Goal: Task Accomplishment & Management: Complete application form

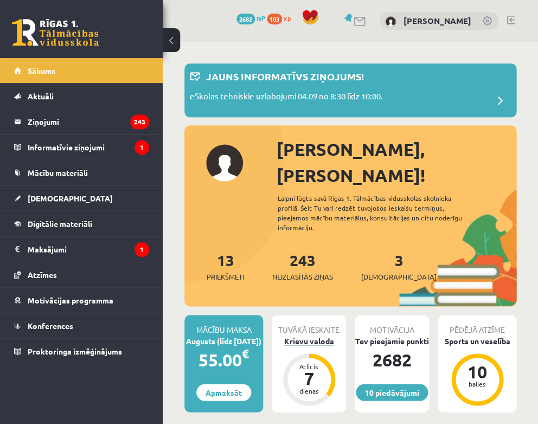
click at [314, 335] on div "Krievu valoda" at bounding box center [309, 340] width 74 height 11
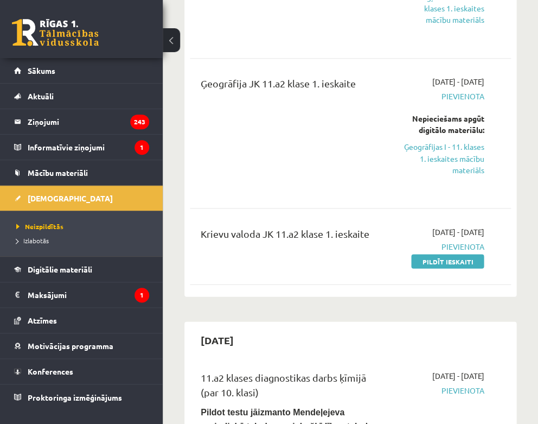
scroll to position [231, 0]
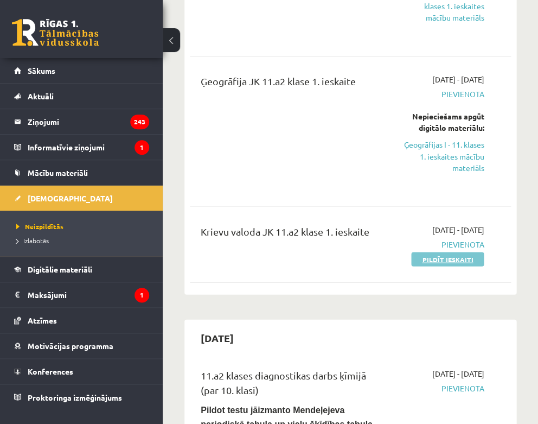
click at [446, 258] on link "Pildīt ieskaiti" at bounding box center [447, 259] width 73 height 14
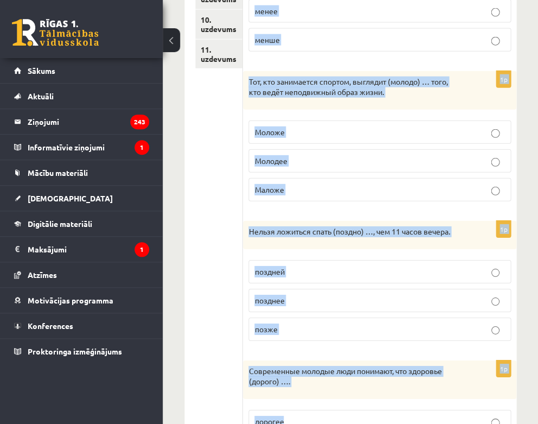
scroll to position [554, 0]
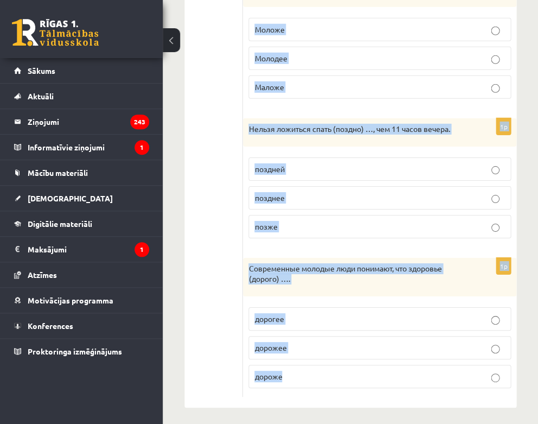
drag, startPoint x: 254, startPoint y: 110, endPoint x: 380, endPoint y: 368, distance: 287.4
copy form "Выберите правильную форму сравнительной степени. 1p Отдыхать на природе (полезн…"
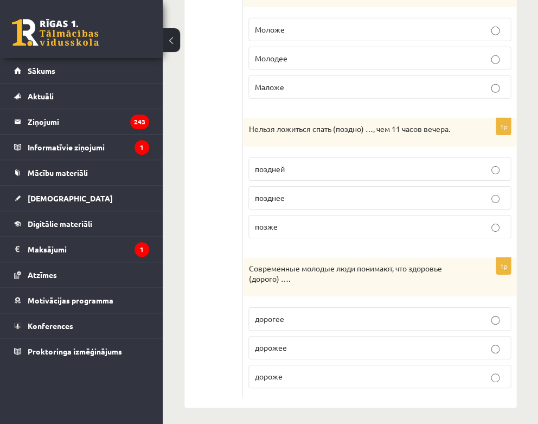
click at [217, 247] on ul "1. uzdevums 2. uzdevums 3. uzdevums 4. uzdevums 5. uzdevums 6. uzdevums 7. uzde…" at bounding box center [219, 19] width 48 height 756
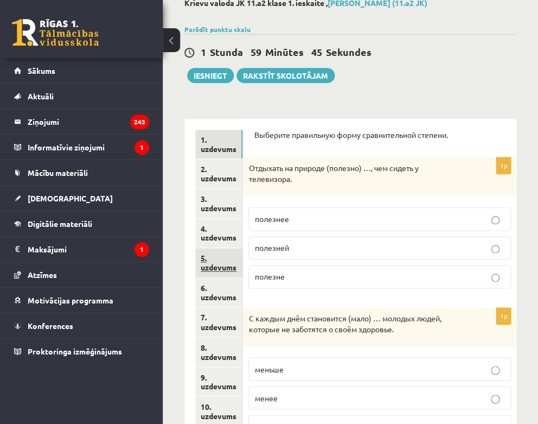
scroll to position [98, 0]
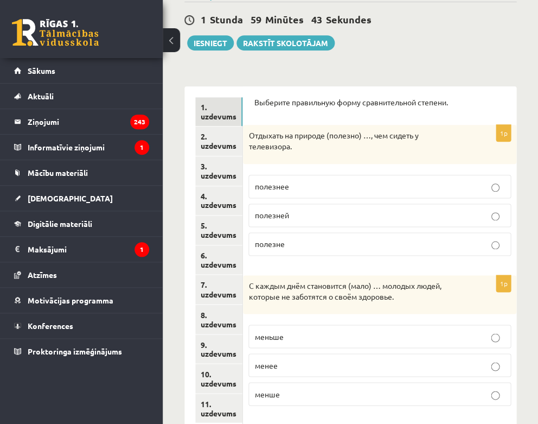
click at [321, 188] on p "полезнее" at bounding box center [380, 186] width 251 height 11
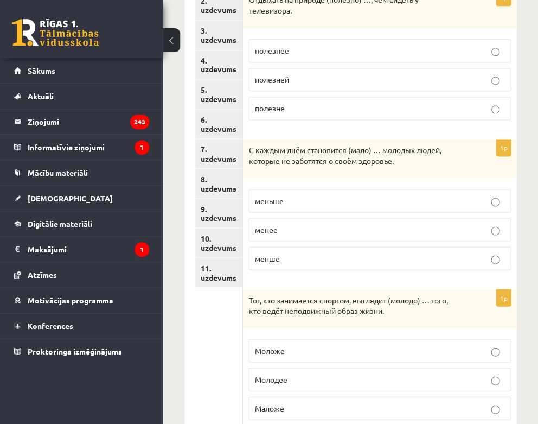
scroll to position [235, 0]
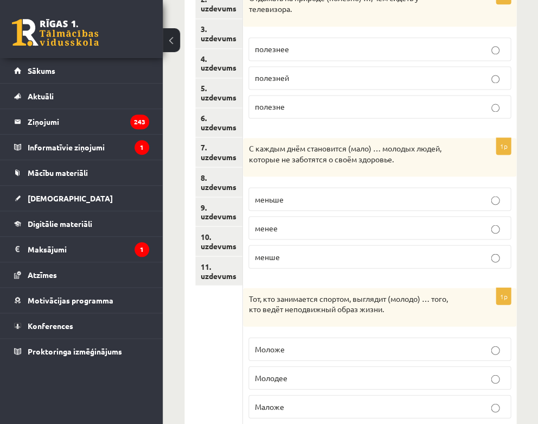
click at [304, 195] on p "меньше" at bounding box center [380, 198] width 251 height 11
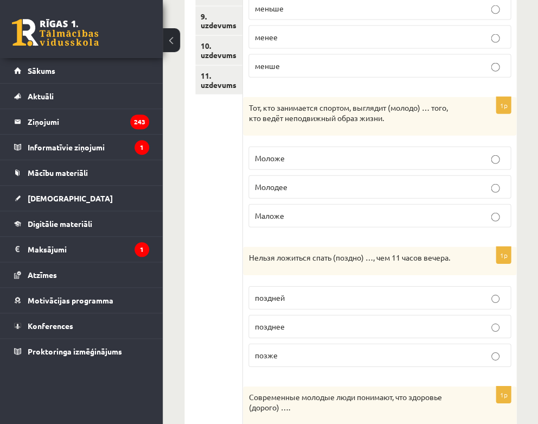
scroll to position [432, 0]
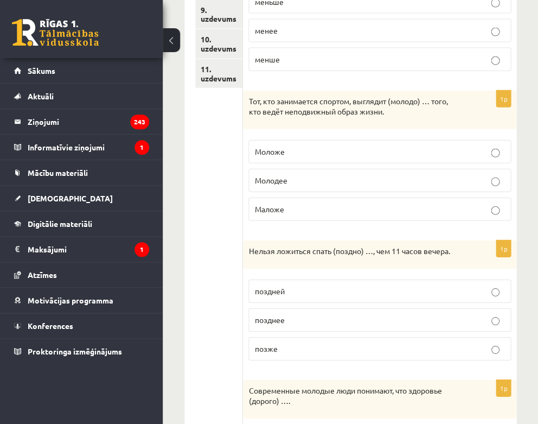
click at [303, 149] on p "Моложе" at bounding box center [380, 151] width 251 height 11
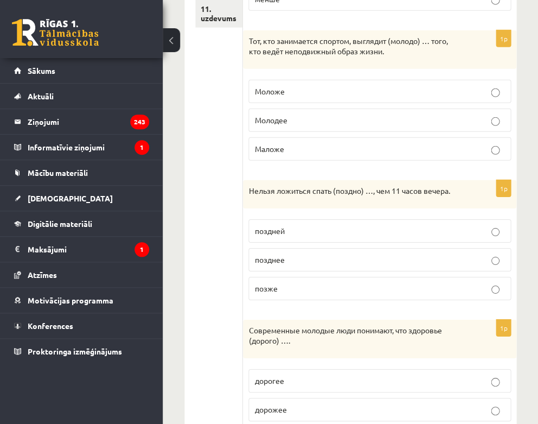
scroll to position [495, 0]
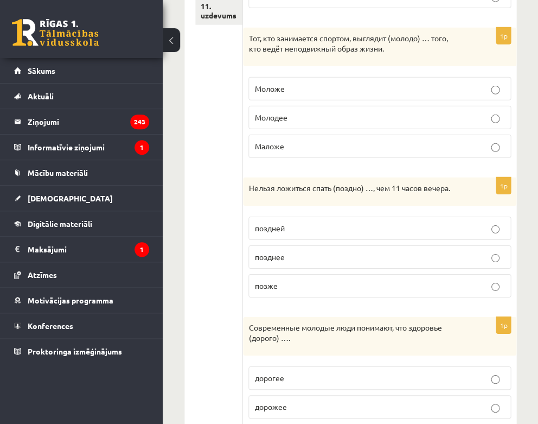
click at [293, 253] on p "позднее" at bounding box center [380, 256] width 251 height 11
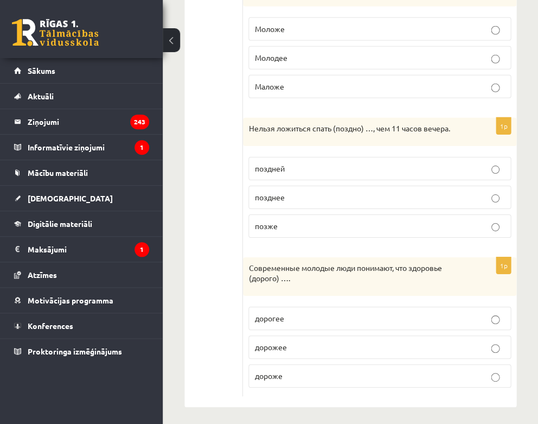
scroll to position [554, 0]
click at [271, 372] on span "дороже" at bounding box center [269, 376] width 28 height 10
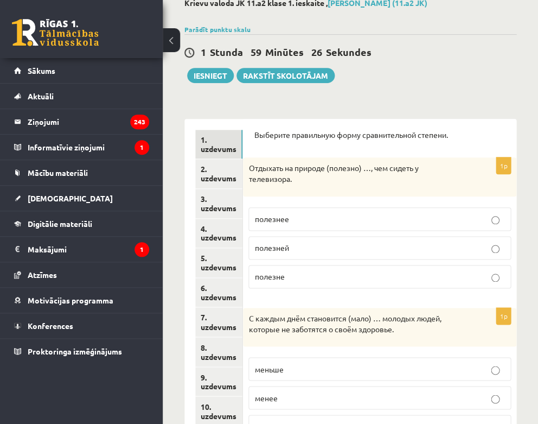
scroll to position [50, 0]
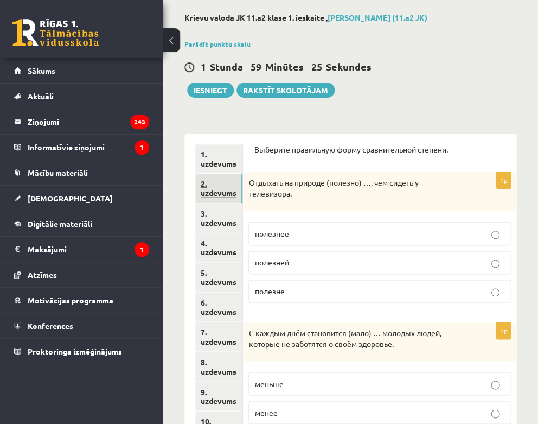
click at [215, 188] on link "2. uzdevums" at bounding box center [218, 188] width 47 height 29
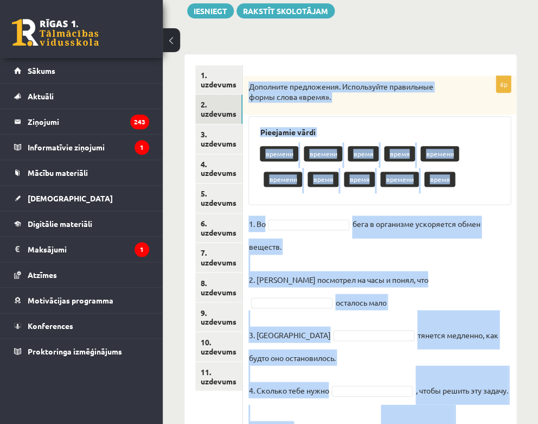
scroll to position [255, 0]
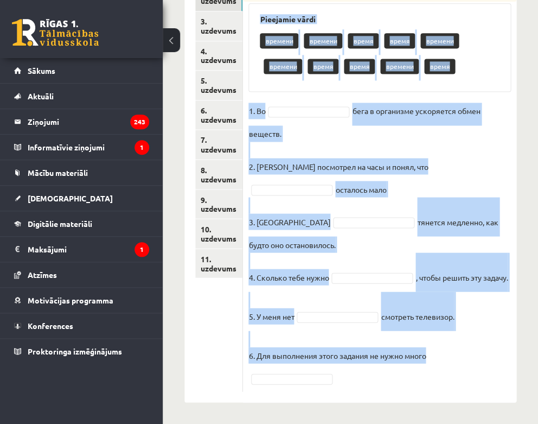
drag, startPoint x: 251, startPoint y: 85, endPoint x: 424, endPoint y: 377, distance: 339.2
click at [424, 377] on div "6p Дополните предложения. Используйте правильные формы слова «время». Pieejamie…" at bounding box center [380, 177] width 274 height 428
copy div "Дополните предложения. Используйте правильные формы слова «время». Pieejamie vā…"
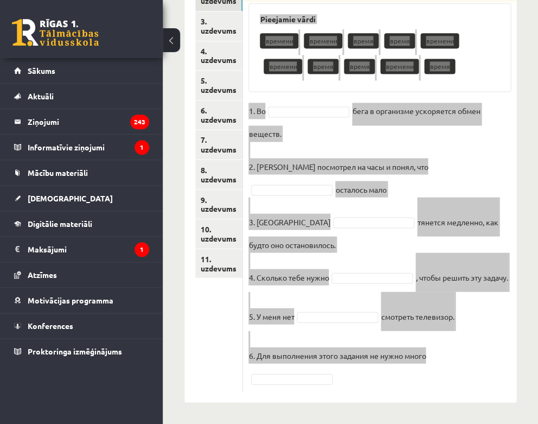
click at [521, 240] on div "Krievu valoda JK 11.a2 klase 1. ieskaite , Gļebs Vorobjovs (11.a2 JK) Parādīt p…" at bounding box center [351, 111] width 376 height 625
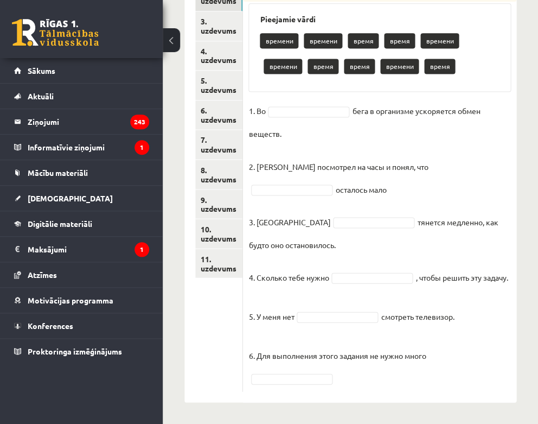
click at [524, 235] on div "Krievu valoda JK 11.a2 klase 1. ieskaite , Gļebs Vorobjovs (11.a2 JK) Parādīt p…" at bounding box center [351, 111] width 376 height 625
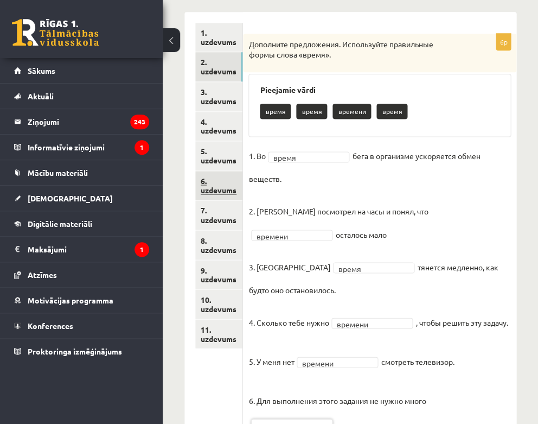
scroll to position [169, 0]
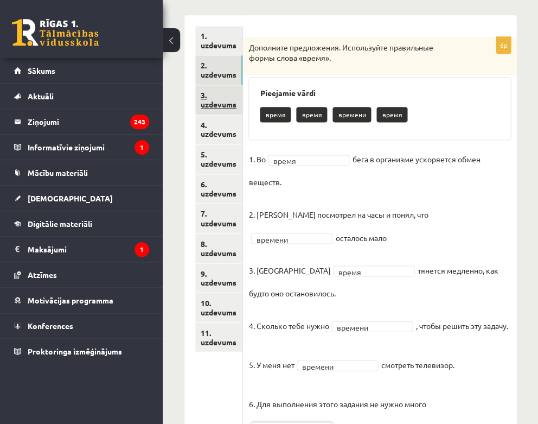
click at [230, 110] on link "3. uzdevums" at bounding box center [218, 99] width 47 height 29
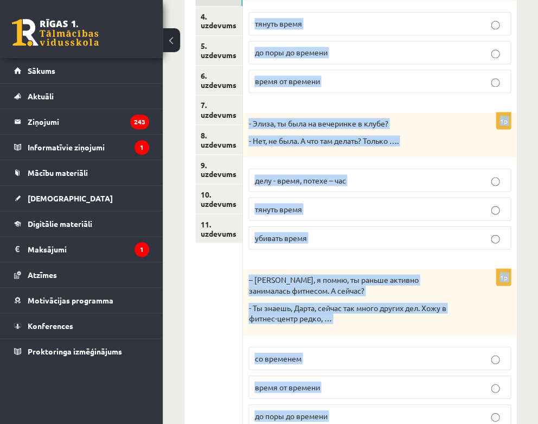
scroll to position [484, 0]
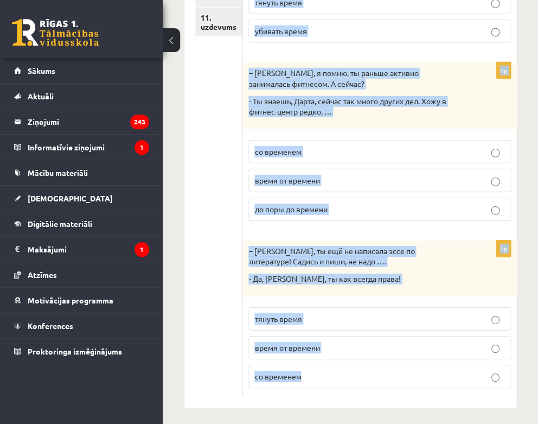
drag, startPoint x: 256, startPoint y: 30, endPoint x: 391, endPoint y: 372, distance: 367.1
copy form "Дополните мини-диалоги. Выберите верный фразеологизм. 1p – Я потерял ключи от к…"
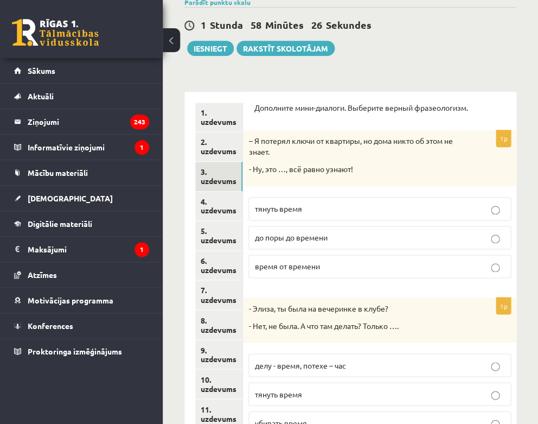
scroll to position [95, 0]
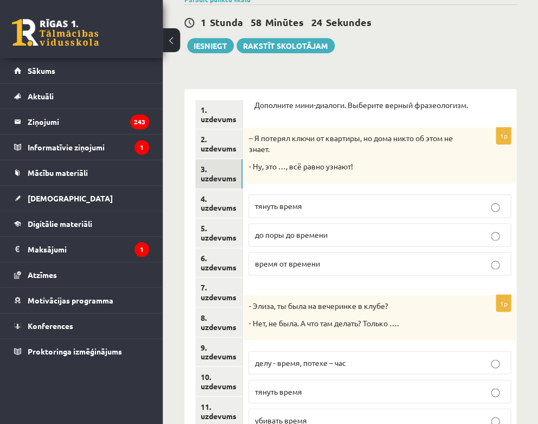
click at [330, 238] on p "до поры до времени" at bounding box center [380, 234] width 251 height 11
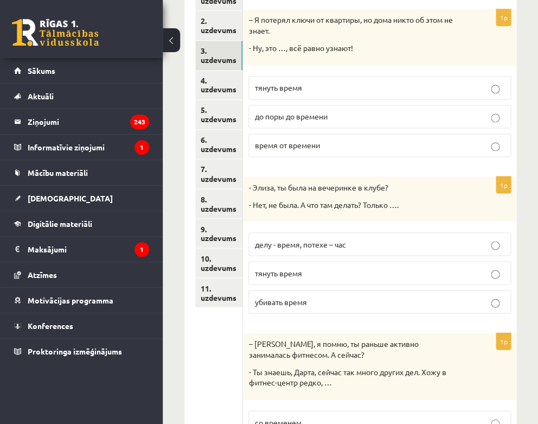
scroll to position [219, 0]
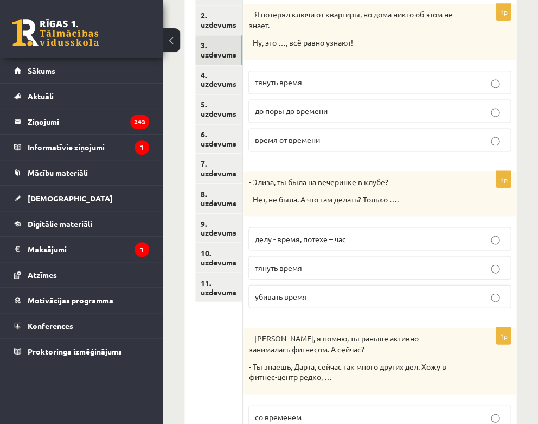
click at [286, 294] on span "убивать время" at bounding box center [281, 296] width 52 height 10
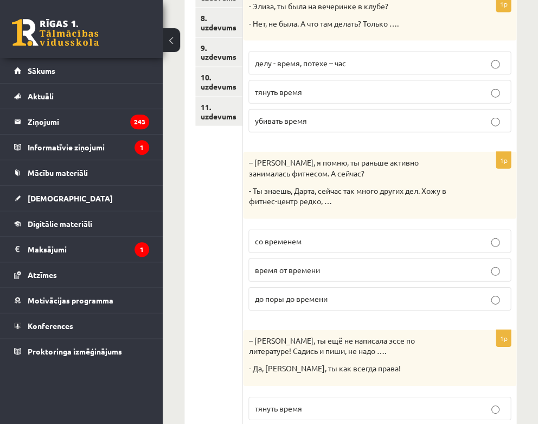
scroll to position [395, 0]
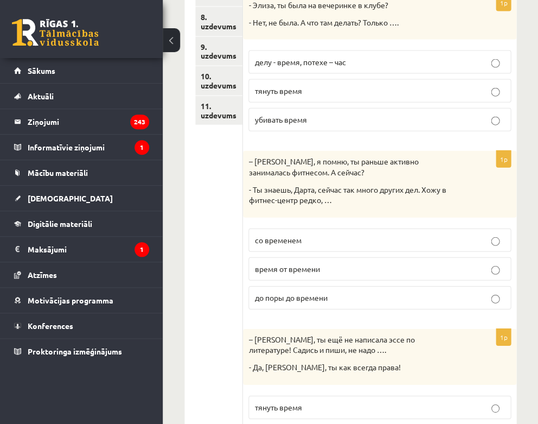
click at [290, 267] on span "время от времени" at bounding box center [287, 269] width 65 height 10
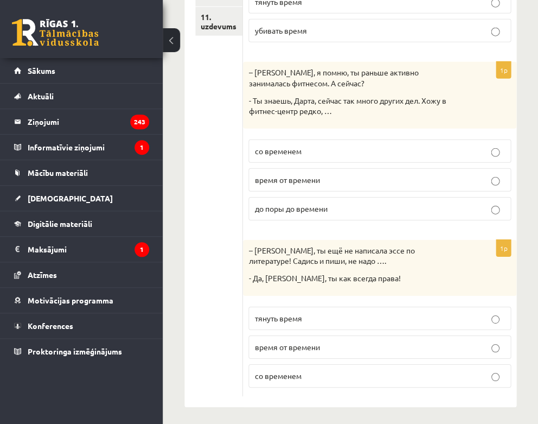
scroll to position [484, 0]
click at [285, 314] on span "тянуть время" at bounding box center [278, 319] width 47 height 10
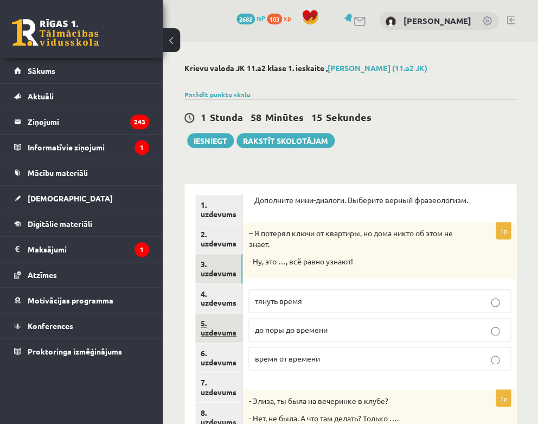
scroll to position [0, 0]
click at [214, 302] on link "4. uzdevums" at bounding box center [218, 298] width 47 height 29
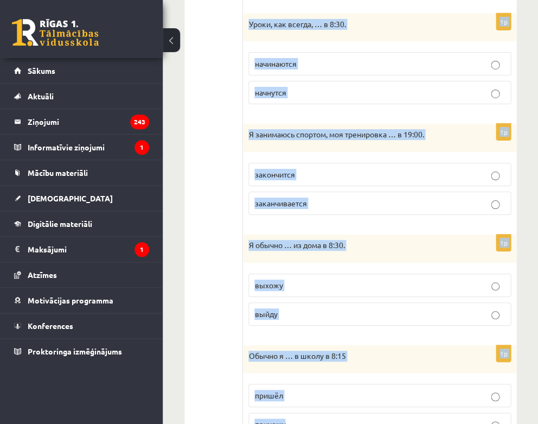
scroll to position [700, 0]
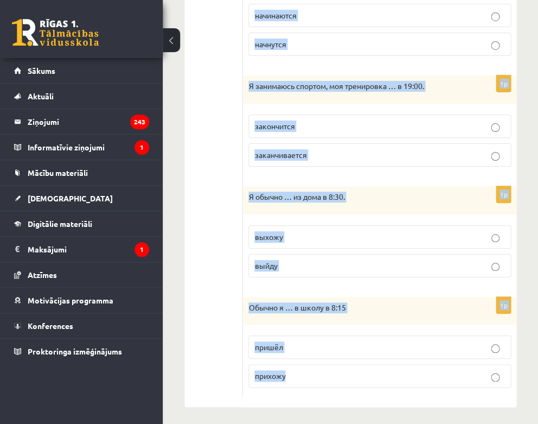
drag, startPoint x: 254, startPoint y: 198, endPoint x: 390, endPoint y: 372, distance: 221.6
copy form "Выберите правильную форму глагола (НСВ / СВ). 1p По вечерам я …. читаю прочитаю…"
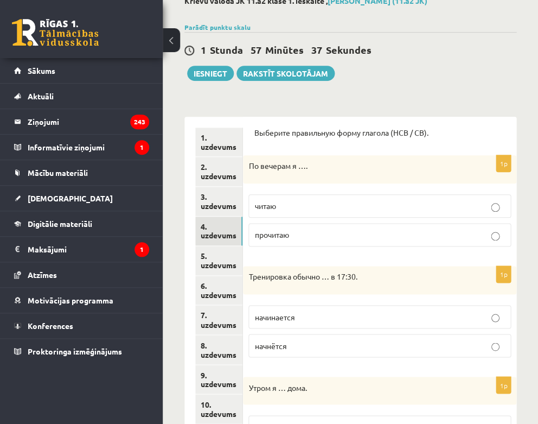
scroll to position [68, 0]
click at [445, 205] on p "читаю" at bounding box center [380, 205] width 251 height 11
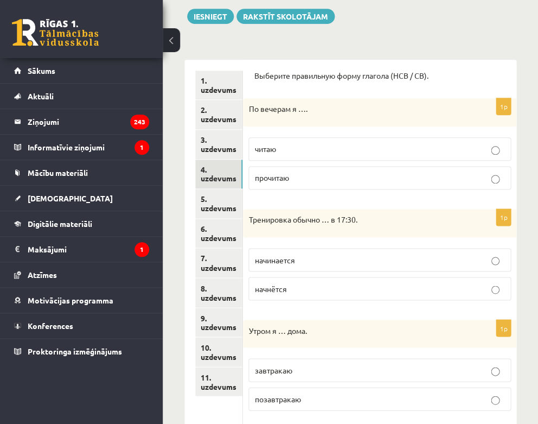
scroll to position [125, 0]
click at [348, 259] on p "начинается" at bounding box center [380, 258] width 251 height 11
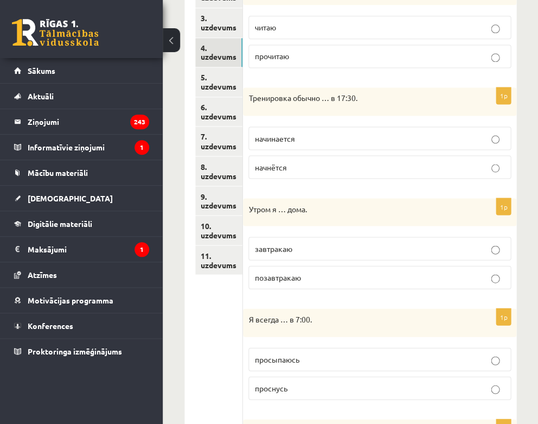
scroll to position [248, 0]
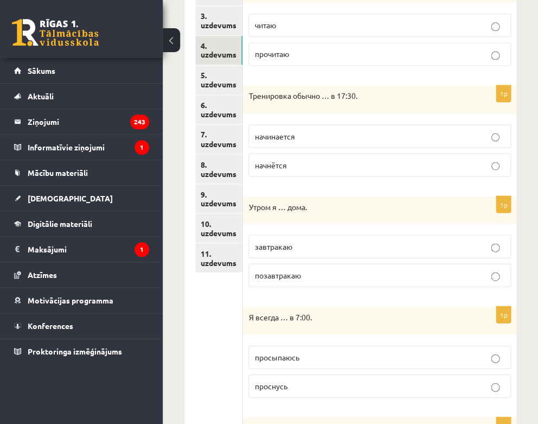
click at [335, 244] on p "завтракаю" at bounding box center [380, 245] width 251 height 11
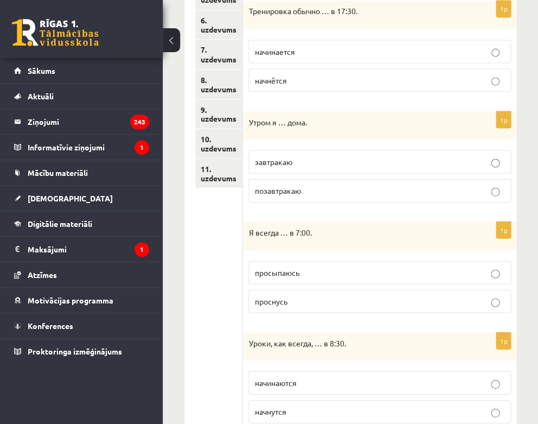
scroll to position [334, 0]
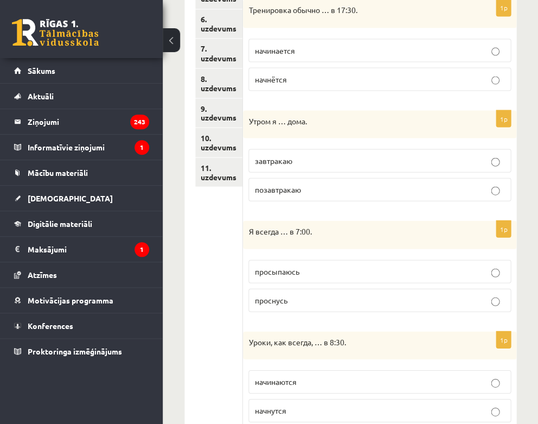
click at [317, 271] on p "просыпаюсь" at bounding box center [380, 270] width 251 height 11
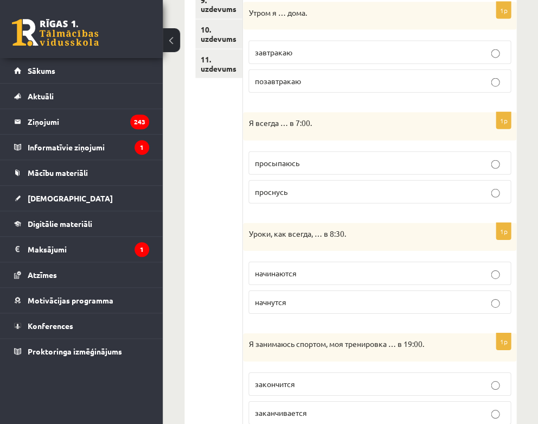
scroll to position [448, 0]
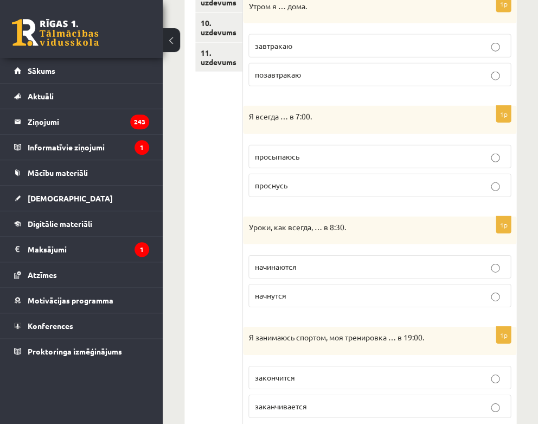
click at [321, 263] on p "начинаются" at bounding box center [380, 266] width 251 height 11
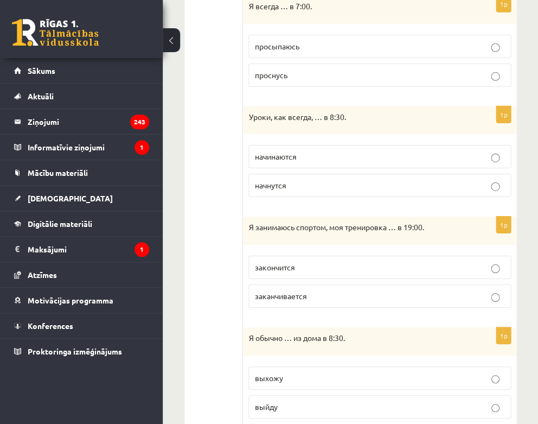
scroll to position [559, 0]
click at [316, 294] on p "заканчивается" at bounding box center [380, 294] width 251 height 11
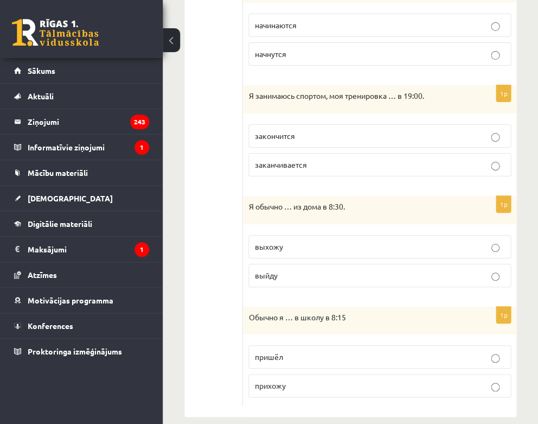
scroll to position [692, 0]
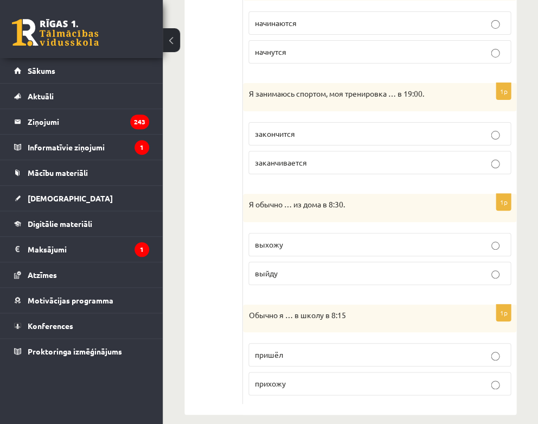
click at [311, 242] on p "выхожу" at bounding box center [380, 244] width 251 height 11
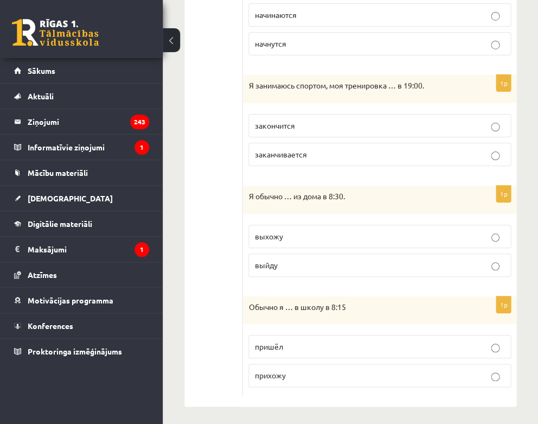
scroll to position [700, 0]
click at [303, 370] on p "прихожу" at bounding box center [380, 375] width 251 height 11
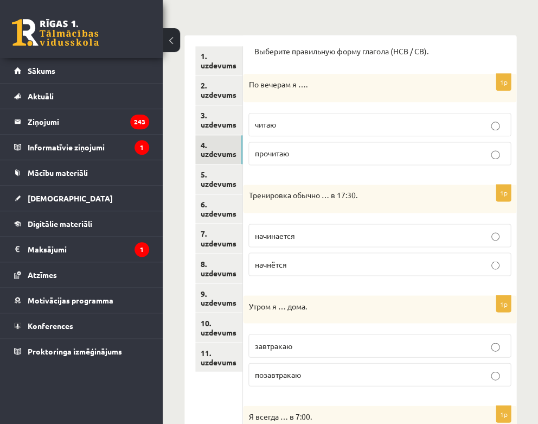
scroll to position [139, 0]
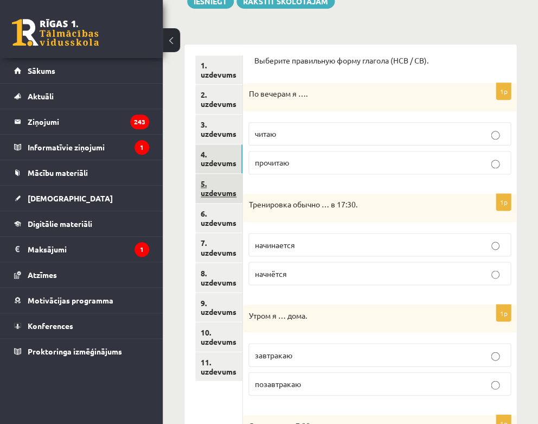
click at [220, 185] on link "5. uzdevums" at bounding box center [218, 188] width 47 height 29
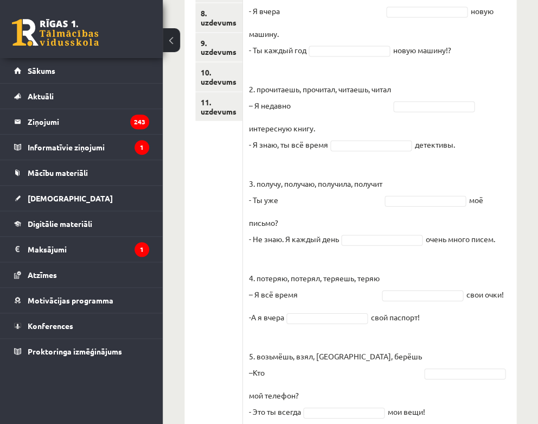
scroll to position [418, 0]
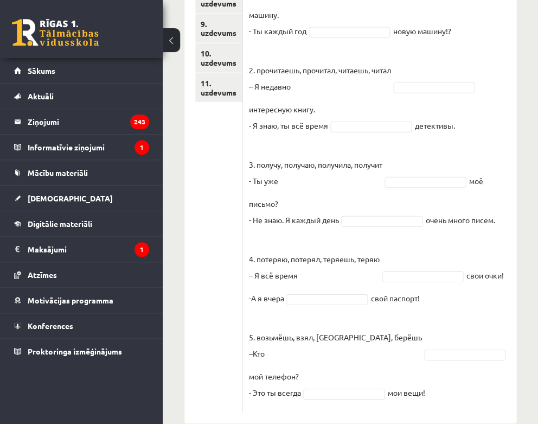
drag, startPoint x: 248, startPoint y: 75, endPoint x: 450, endPoint y: 372, distance: 359.3
click at [450, 372] on div "10p Выберите правильную форму глагола (НСВ / СВ). Pieejamie vārdi получаю прочи…" at bounding box center [380, 100] width 274 height 625
copy div "Выберите правильную форму глагола (НСВ / СВ). Pieejamie vārdi получаю прочитал …"
click at [527, 226] on div "Krievu valoda JK 11.a2 klase 1. ieskaite , Gļebs Vorobjovs (11.a2 JK) Parādīt p…" at bounding box center [351, 34] width 376 height 821
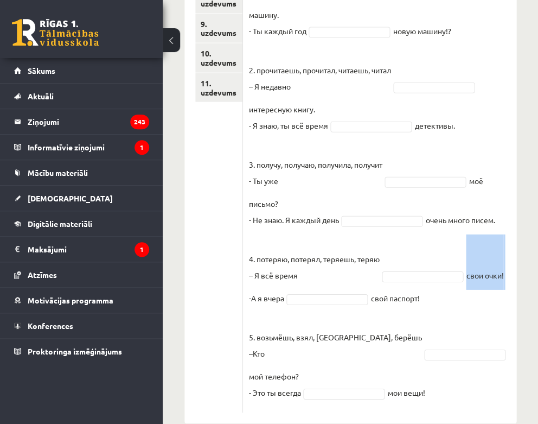
click at [527, 226] on div "Krievu valoda JK 11.a2 klase 1. ieskaite , Gļebs Vorobjovs (11.a2 JK) Parādīt p…" at bounding box center [351, 34] width 376 height 821
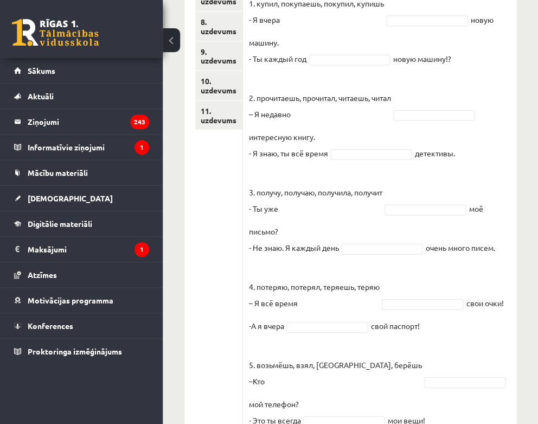
click at [527, 226] on div "Krievu valoda JK 11.a2 klase 1. ieskaite , Gļebs Vorobjovs (11.a2 JK) Parādīt p…" at bounding box center [351, 62] width 376 height 821
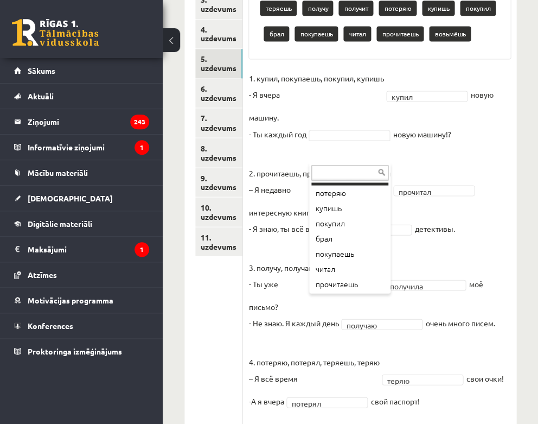
scroll to position [59, 0]
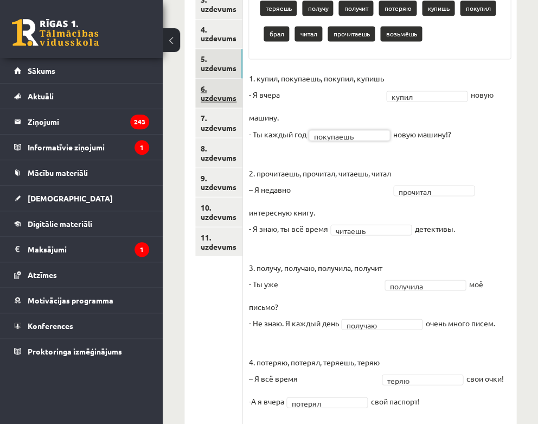
click at [217, 82] on link "6. uzdevums" at bounding box center [218, 93] width 47 height 29
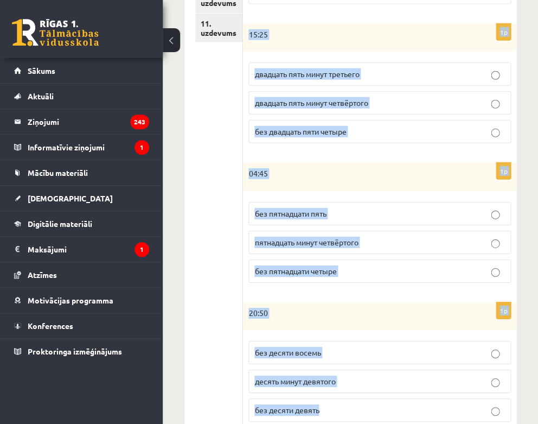
scroll to position [513, 0]
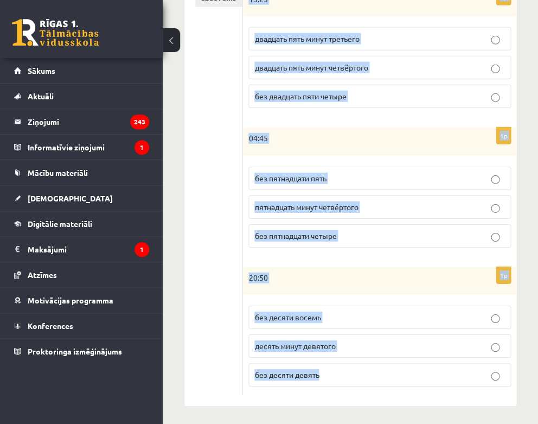
drag, startPoint x: 256, startPoint y: 136, endPoint x: 342, endPoint y: 376, distance: 254.7
copy form "Сколько времени? Выберите правильный вариант. 1p 17:05 пять минут шестого без п…"
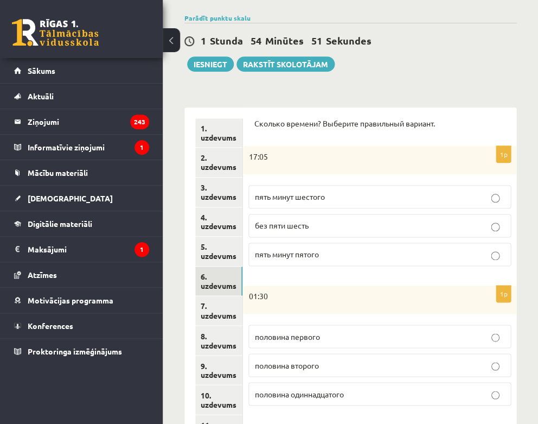
scroll to position [79, 0]
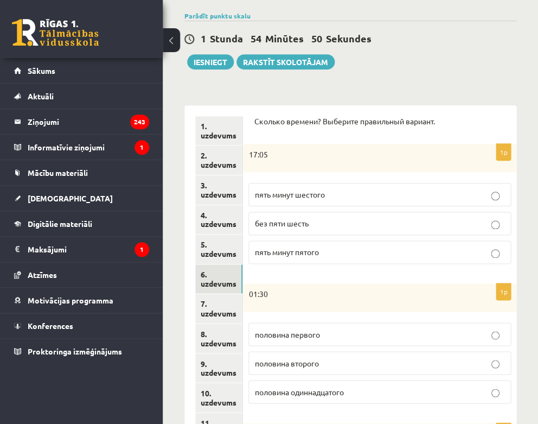
click at [387, 199] on label "пять минут шестого" at bounding box center [380, 194] width 263 height 23
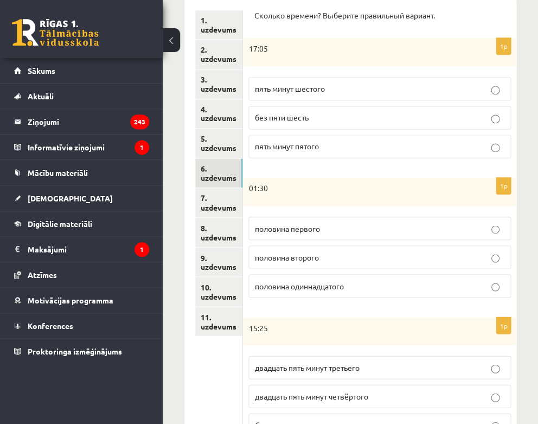
scroll to position [185, 0]
click at [319, 251] on span "половина второго" at bounding box center [287, 256] width 64 height 10
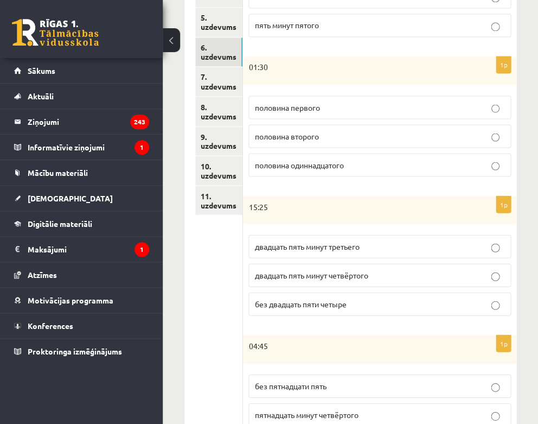
scroll to position [308, 0]
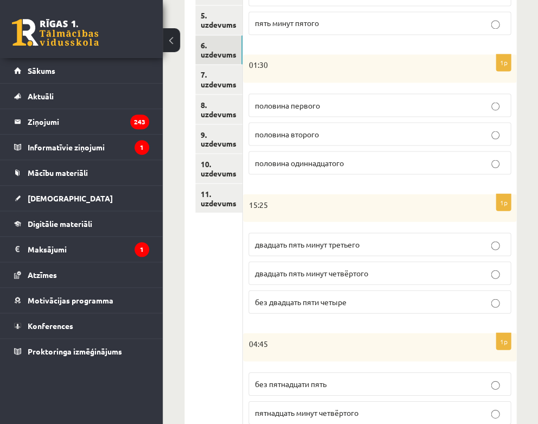
click at [309, 275] on p "двадцать пять минут четвёртого" at bounding box center [380, 272] width 251 height 11
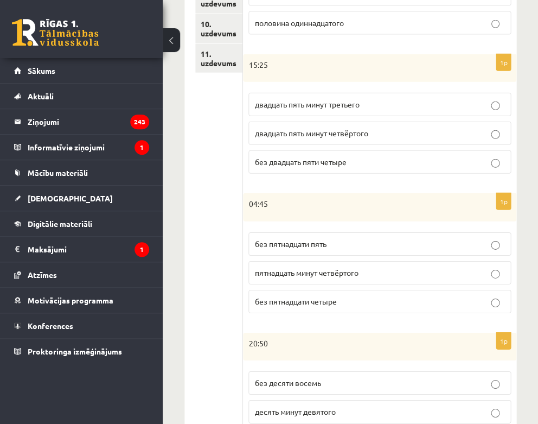
scroll to position [448, 0]
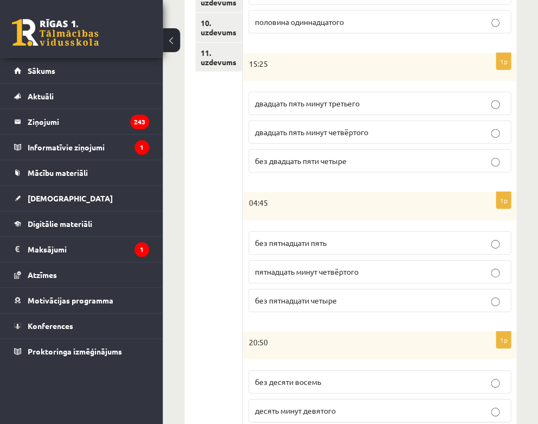
click at [311, 243] on span "без пятнадцати пять" at bounding box center [291, 243] width 72 height 10
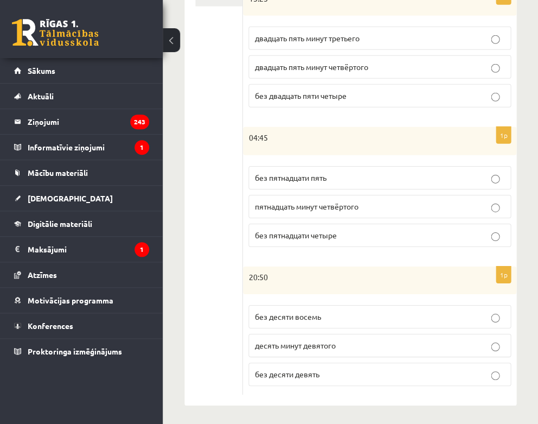
scroll to position [513, 0]
click at [292, 373] on span "без десяти девять" at bounding box center [287, 375] width 65 height 10
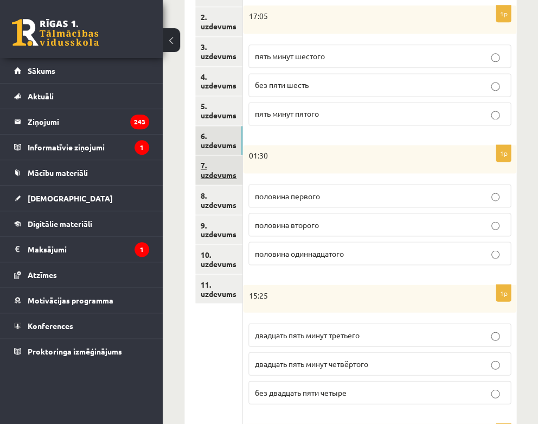
scroll to position [205, 0]
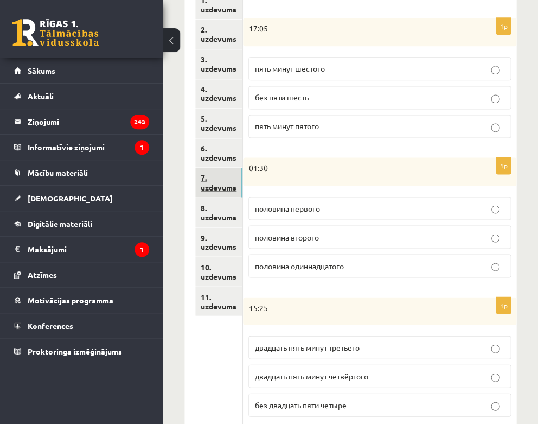
click at [224, 183] on link "7. uzdevums" at bounding box center [218, 182] width 47 height 29
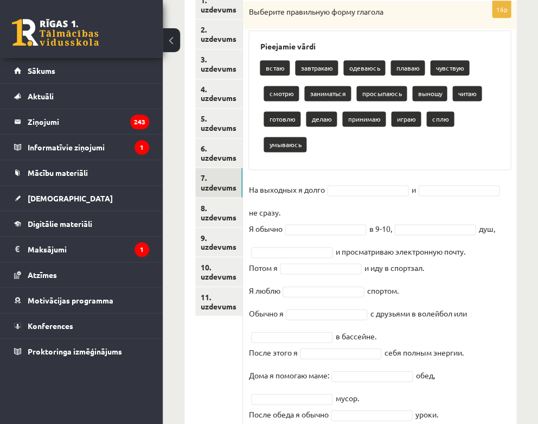
drag, startPoint x: 249, startPoint y: 9, endPoint x: 402, endPoint y: 215, distance: 256.8
click at [430, 153] on div "встаю завтракаю одеваюсь плаваю чувствую смотрю заниматься просыпаюсь выношу чи…" at bounding box center [380, 107] width 240 height 102
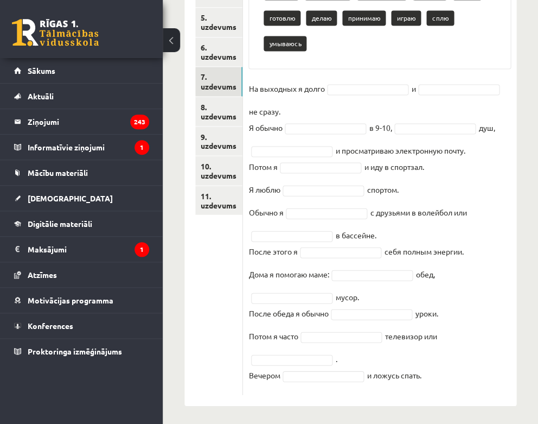
drag, startPoint x: 249, startPoint y: 10, endPoint x: 444, endPoint y: 374, distance: 413.5
click at [444, 374] on div "16p Выберите правильную форму глагола Pieejamie vārdi встаю завтракаю одеваюсь …" at bounding box center [380, 147] width 274 height 494
copy div "Выберите правильную форму глагола Pieejamie vārdi встаю завтракаю одеваюсь плав…"
click at [532, 306] on div "Krievu valoda JK 11.a2 klase 1. ieskaite , Gļebs Vorobjovs (11.a2 JK) Parādīt p…" at bounding box center [351, 81] width 376 height 691
click at [522, 286] on div "Krievu valoda JK 11.a2 klase 1. ieskaite , Gļebs Vorobjovs (11.a2 JK) Parādīt p…" at bounding box center [351, 81] width 376 height 691
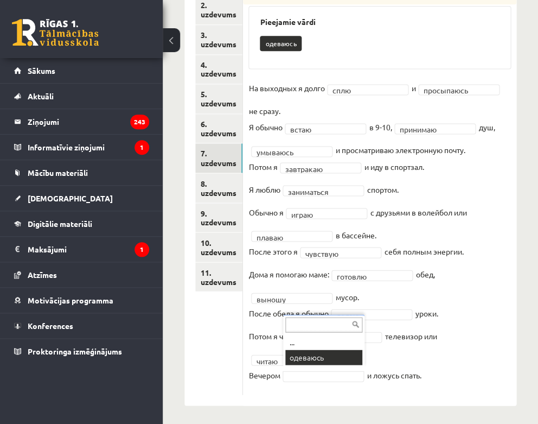
scroll to position [204, 0]
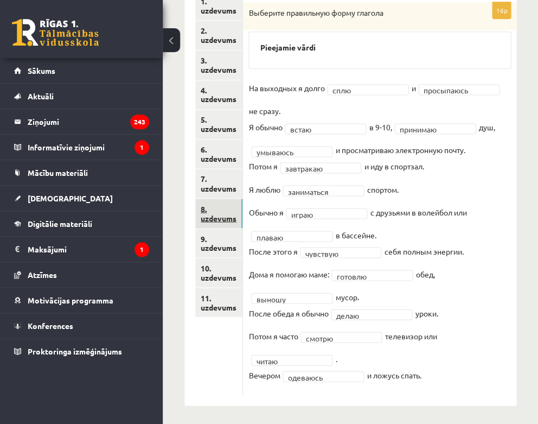
click at [211, 211] on link "8. uzdevums" at bounding box center [218, 213] width 47 height 29
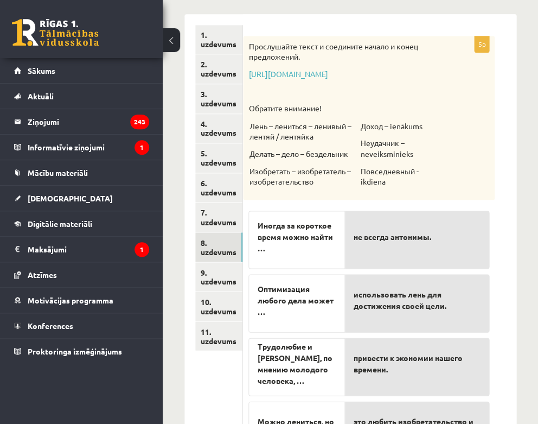
scroll to position [144, 0]
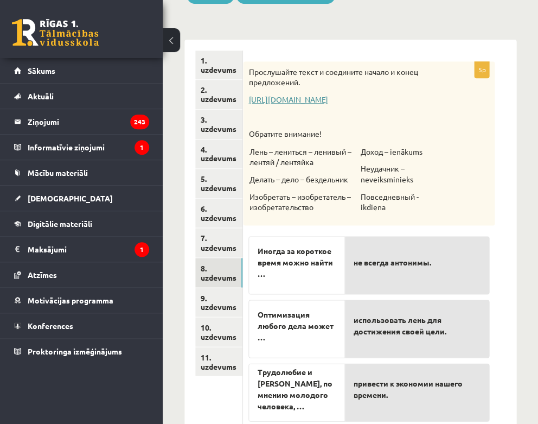
click at [310, 97] on link "https://www.zvaigzne.lv/upload/audio/100Urokov/2/49%202.mp3" at bounding box center [288, 99] width 79 height 10
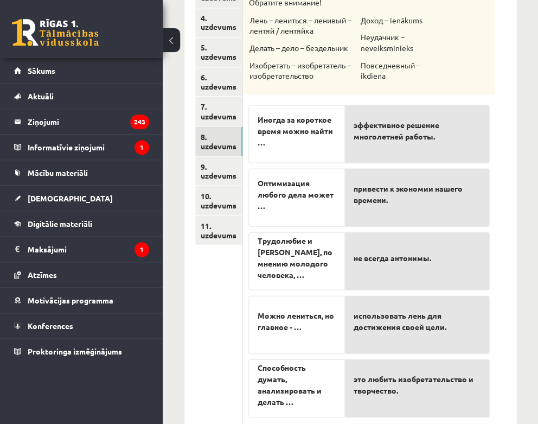
scroll to position [274, 0]
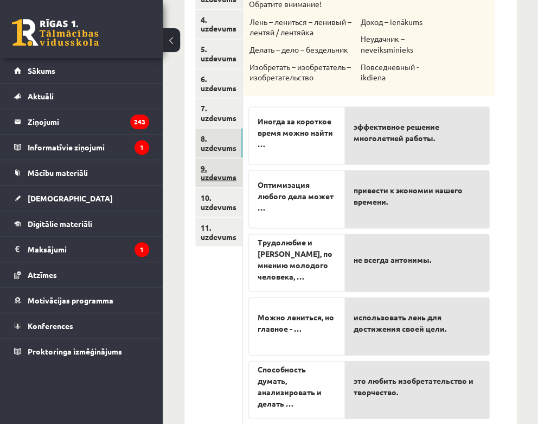
click at [219, 173] on link "9. uzdevums" at bounding box center [218, 172] width 47 height 29
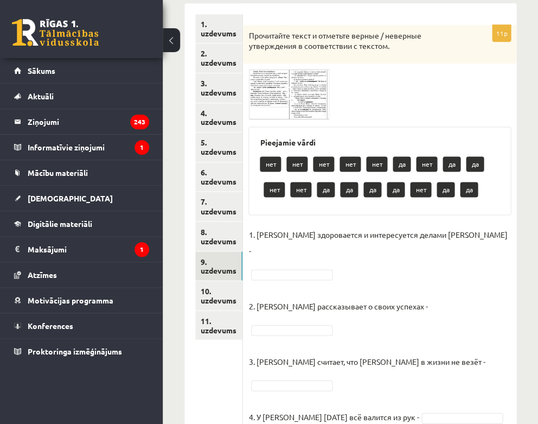
scroll to position [177, 0]
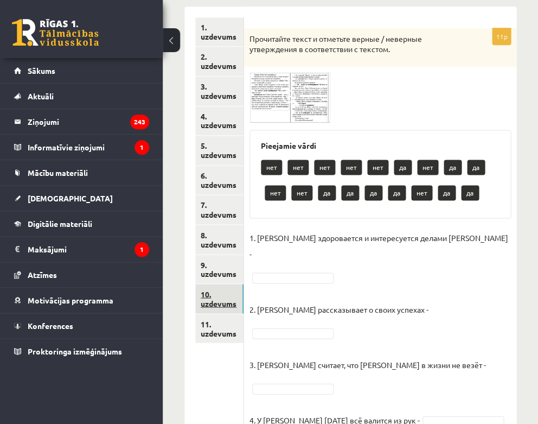
click at [217, 297] on link "10. uzdevums" at bounding box center [219, 298] width 48 height 29
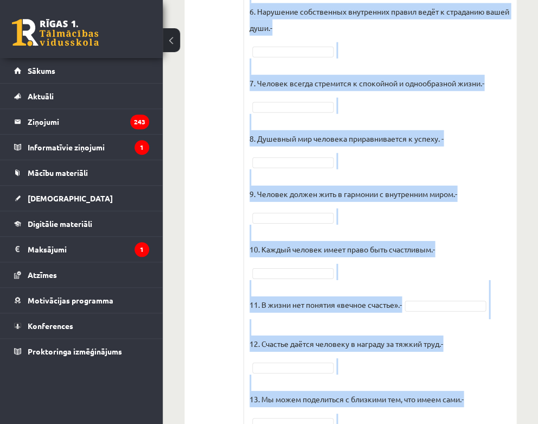
scroll to position [1350, 0]
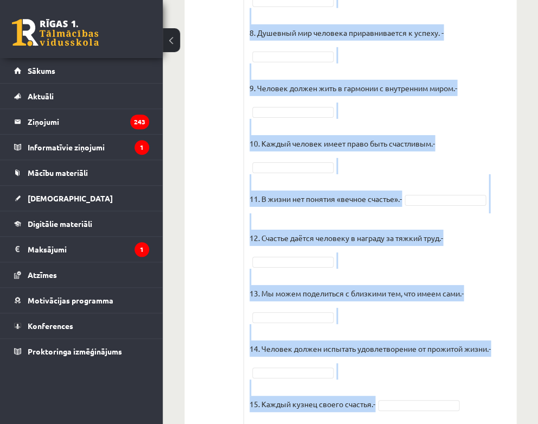
drag, startPoint x: 250, startPoint y: 122, endPoint x: 409, endPoint y: 372, distance: 296.4
copy div "Прочитайте текст и отметьте верные / неверные утверждения в соответствии с текс…"
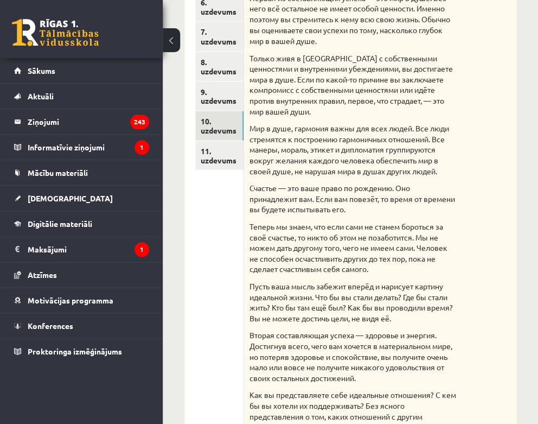
scroll to position [294, 0]
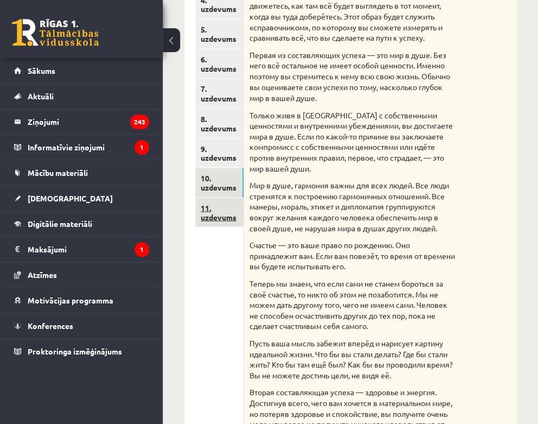
click at [225, 204] on link "11. uzdevums" at bounding box center [219, 212] width 48 height 29
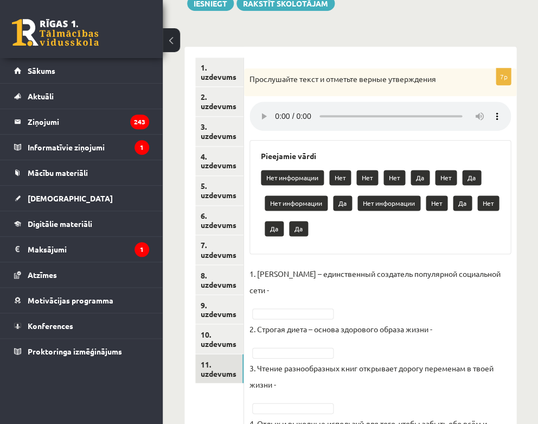
scroll to position [143, 0]
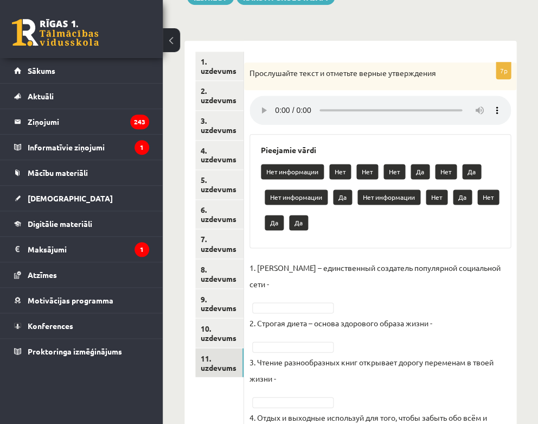
click at [276, 103] on audio at bounding box center [381, 110] width 262 height 29
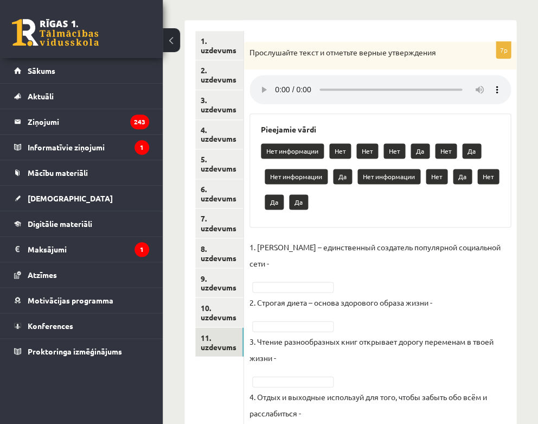
scroll to position [169, 0]
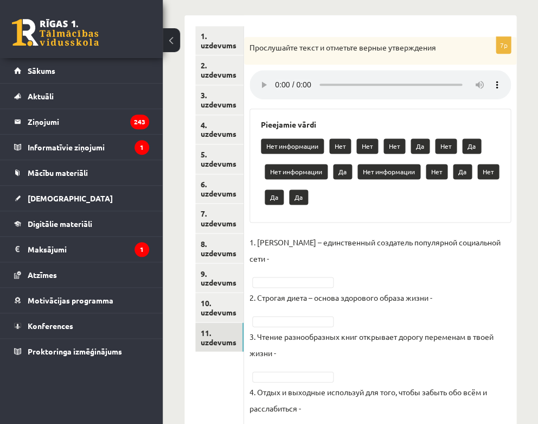
click at [275, 79] on audio at bounding box center [381, 84] width 262 height 29
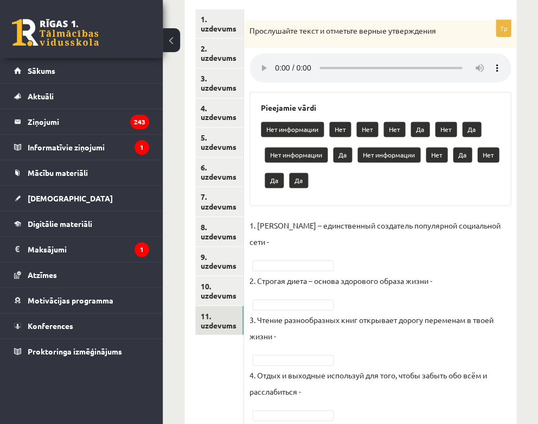
scroll to position [183, 0]
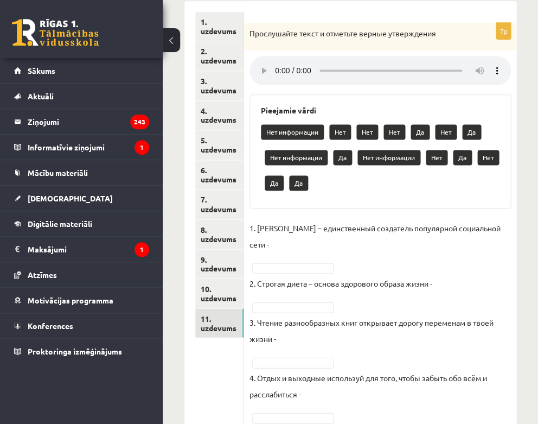
click at [277, 67] on audio at bounding box center [381, 70] width 262 height 29
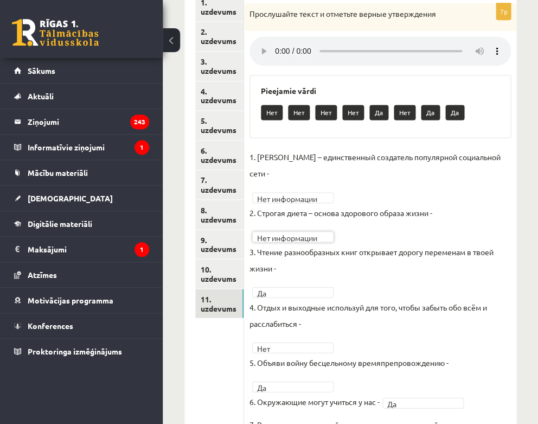
scroll to position [207, 0]
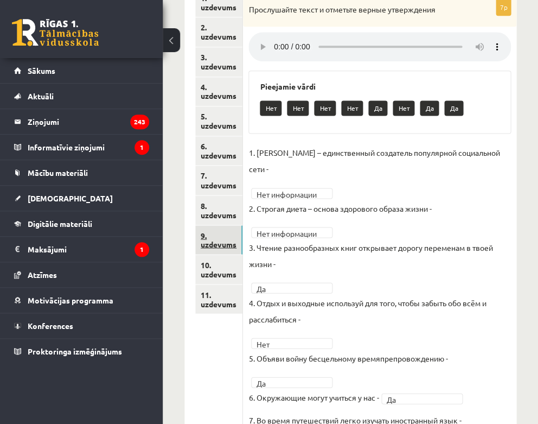
click at [225, 236] on link "9. uzdevums" at bounding box center [218, 239] width 47 height 29
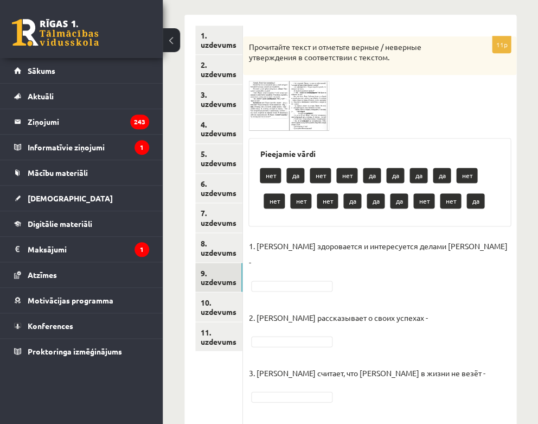
scroll to position [144, 0]
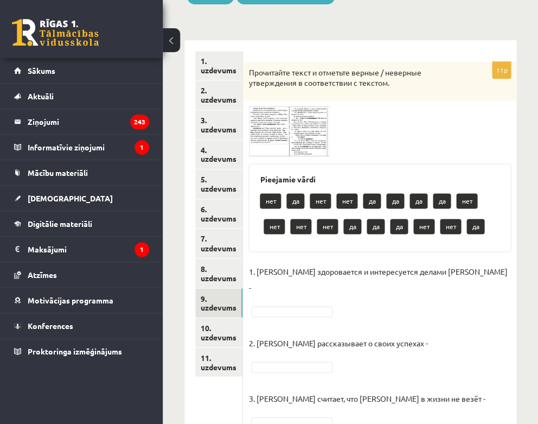
click at [271, 126] on img at bounding box center [289, 131] width 81 height 50
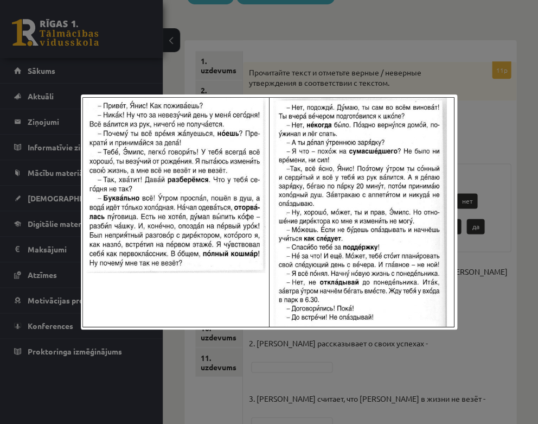
drag, startPoint x: 103, startPoint y: 106, endPoint x: 392, endPoint y: 318, distance: 358.0
click at [494, 176] on div at bounding box center [269, 212] width 538 height 424
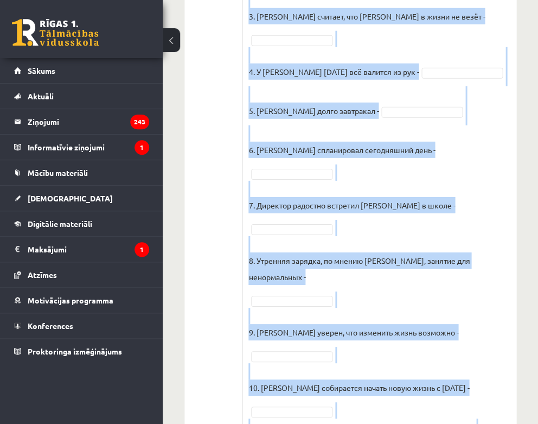
scroll to position [526, 0]
drag, startPoint x: 260, startPoint y: 178, endPoint x: 417, endPoint y: 359, distance: 239.3
click at [417, 359] on div "11p Прочитайте текст и отметьте верные / неверные утверждения в соответствии с …" at bounding box center [380, 79] width 274 height 799
copy div "Pieejamie vārdi нет да нет нет да да да да нет нет нет нет да да да нет нет да …"
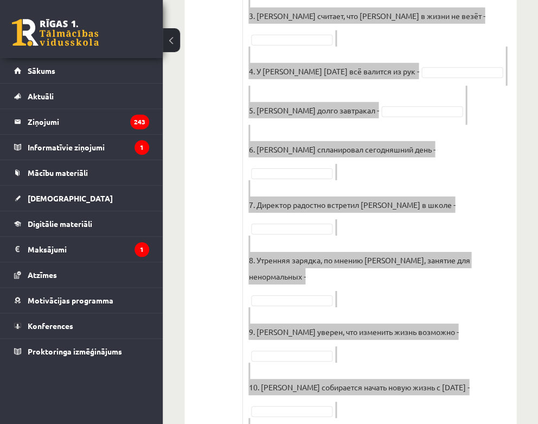
click at [510, 25] on fieldset "1. Эмилс здоровается и интересуется делами Яниса - 2. Янис рассказывает о своих…" at bounding box center [380, 177] width 263 height 593
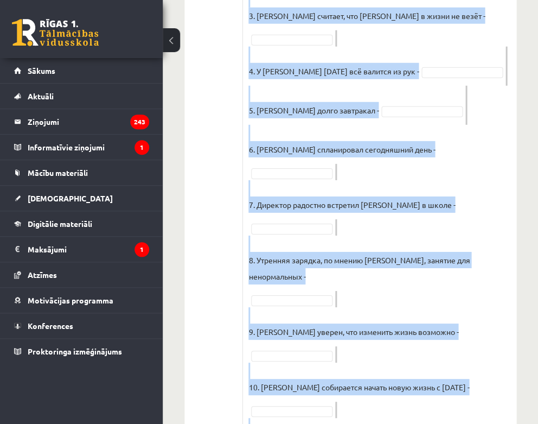
click at [510, 25] on fieldset "1. Эмилс здоровается и интересуется делами Яниса - 2. Янис рассказывает о своих…" at bounding box center [380, 177] width 263 height 593
click at [474, 37] on fieldset "1. Эмилс здоровается и интересуется делами Яниса - 2. Янис рассказывает о своих…" at bounding box center [380, 177] width 263 height 593
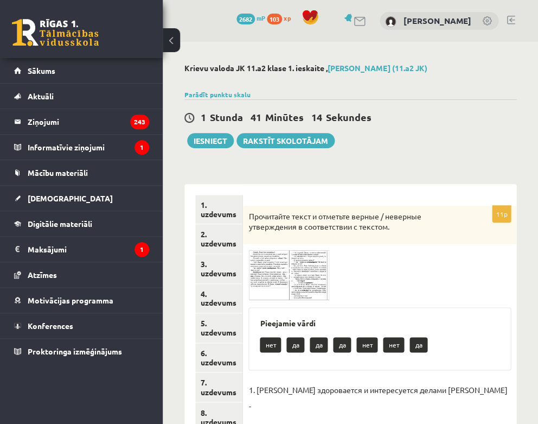
scroll to position [0, 0]
click at [216, 142] on button "Iesniegt" at bounding box center [210, 140] width 47 height 15
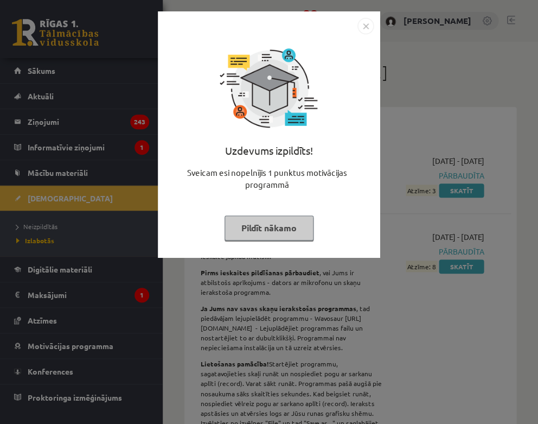
click at [364, 26] on img "Close" at bounding box center [366, 26] width 16 height 16
